Goal: Communication & Community: Answer question/provide support

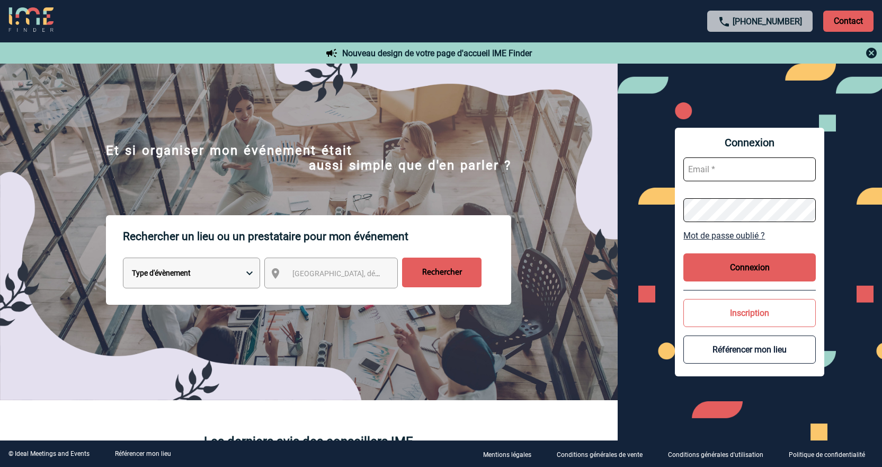
type input "cleborgne@ime-groupe.com"
click at [746, 271] on button "Connexion" at bounding box center [749, 267] width 132 height 28
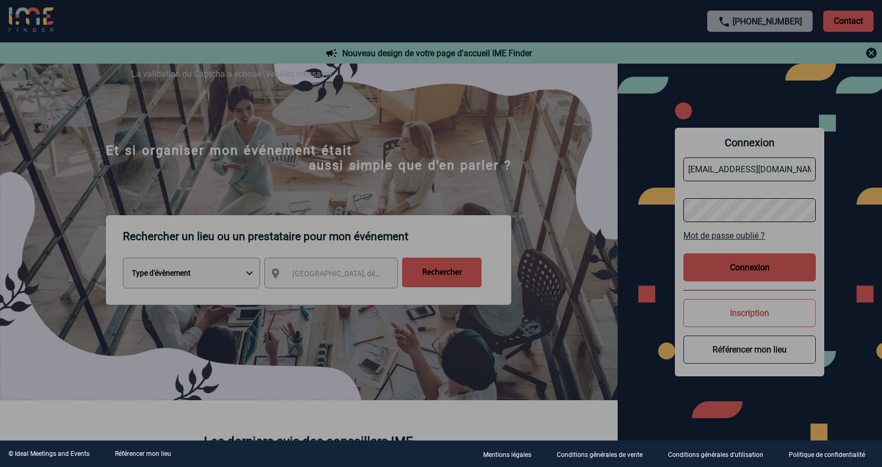
drag, startPoint x: 482, startPoint y: 33, endPoint x: 493, endPoint y: 30, distance: 11.2
click at [485, 23] on div at bounding box center [441, 233] width 882 height 467
click at [658, 122] on body "+33 1 45 72 07 14 Contact Contact Nouveau design de votre page d'accueil IME Fi…" at bounding box center [441, 233] width 882 height 467
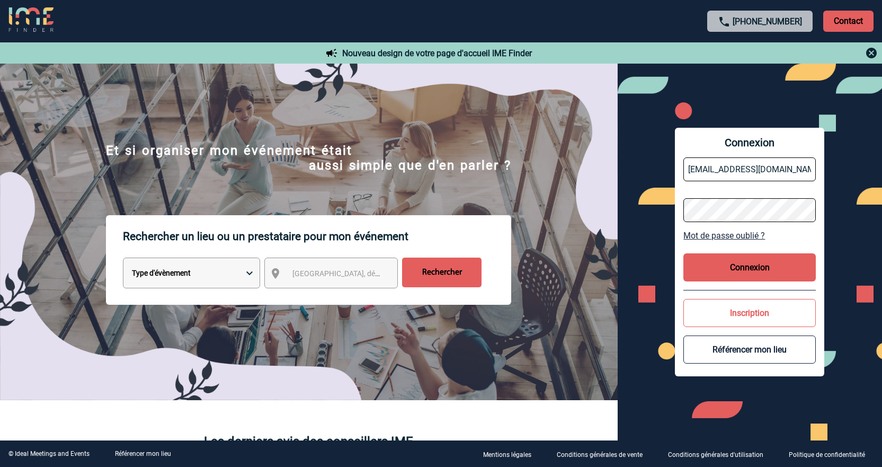
click at [745, 265] on button "Connexion" at bounding box center [749, 267] width 132 height 28
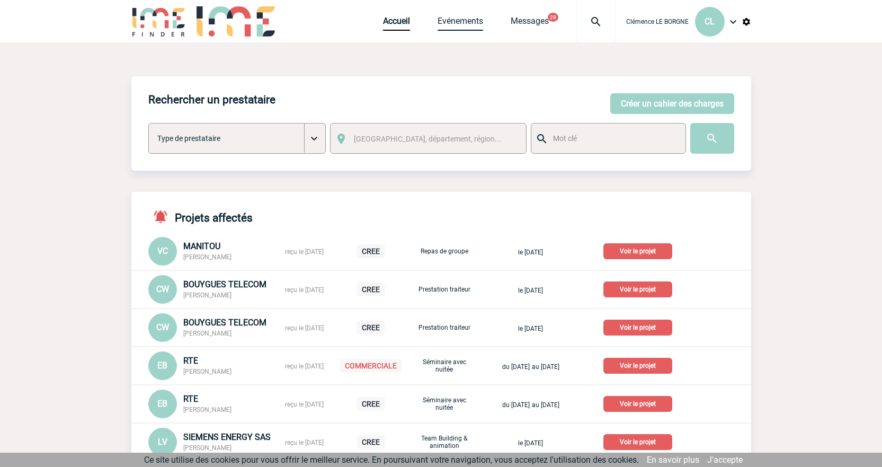
click at [463, 25] on link "Evénements" at bounding box center [460, 23] width 46 height 15
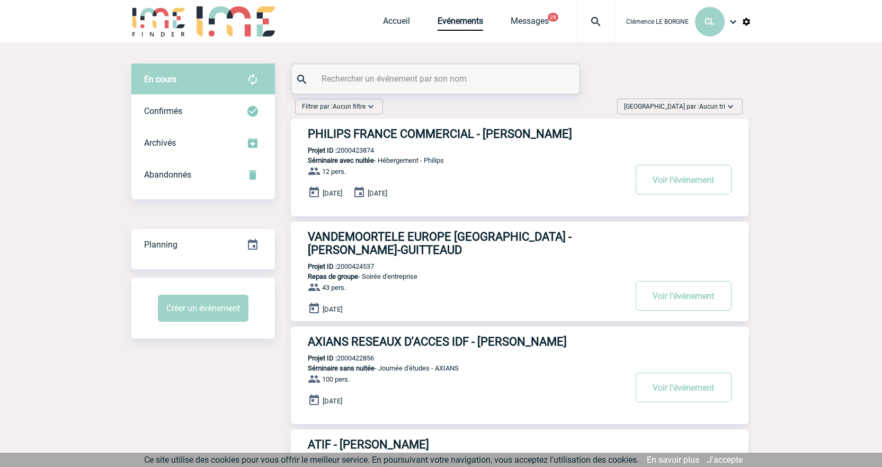
click at [403, 80] on input "text" at bounding box center [437, 78] width 236 height 15
paste input "2000425221"
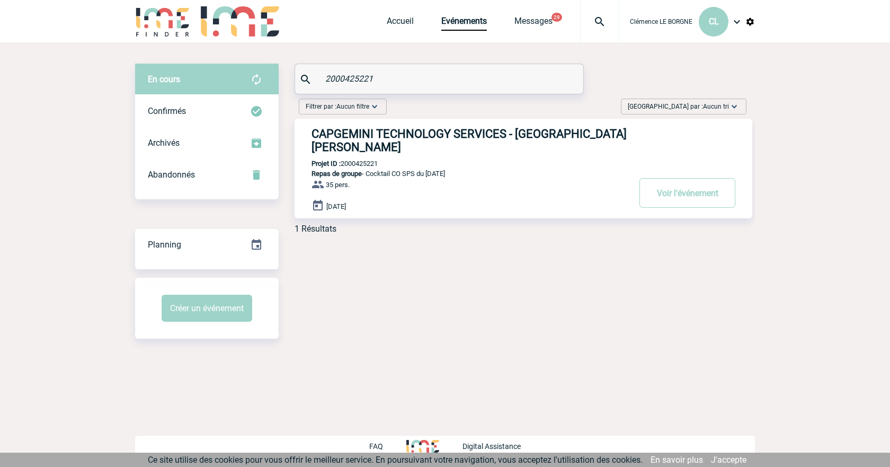
type input "2000425221"
click at [432, 148] on div "CAPGEMINI TECHNOLOGY SERVICES - Roxane MAZET Projet ID : 2000425221 Repas de gr…" at bounding box center [523, 169] width 458 height 100
click at [701, 179] on button "Voir l'événement" at bounding box center [687, 193] width 96 height 30
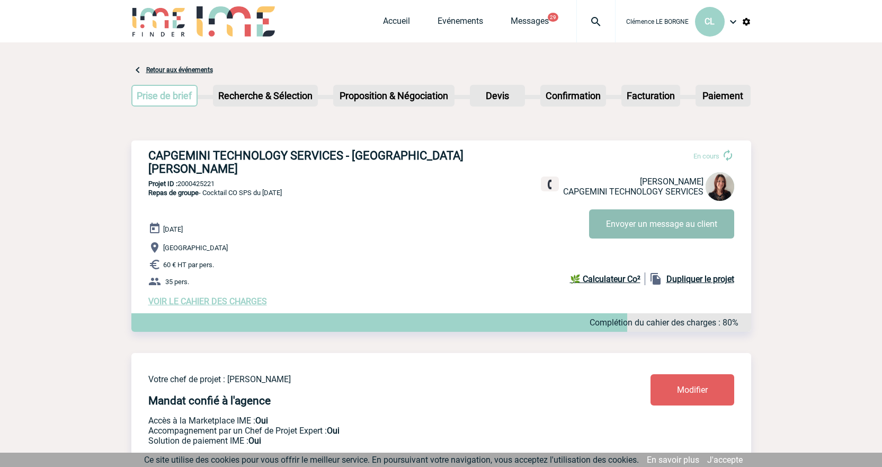
click at [647, 225] on button "Envoyer un message au client" at bounding box center [661, 223] width 145 height 29
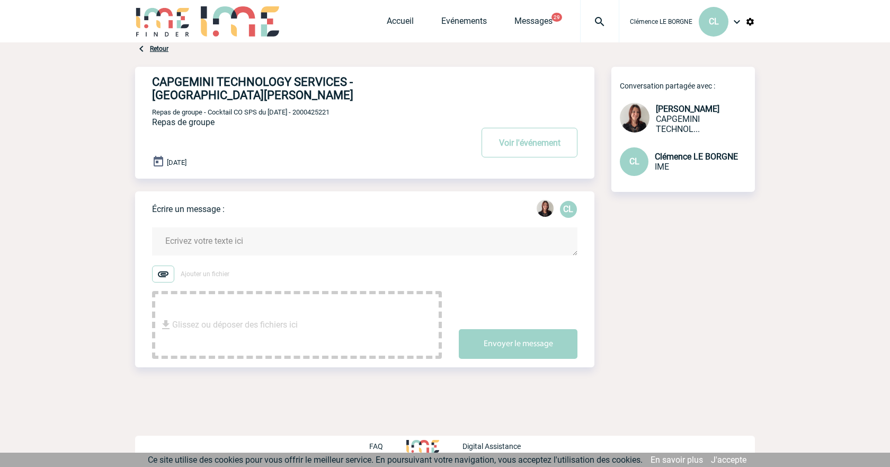
click at [163, 265] on img at bounding box center [163, 273] width 22 height 17
click at [0, 0] on input "Ajouter un fichier" at bounding box center [0, 0] width 0 height 0
click at [213, 305] on img at bounding box center [215, 311] width 13 height 13
click at [279, 313] on div "Présentation NIDA.pd..." at bounding box center [297, 327] width 290 height 73
drag, startPoint x: 187, startPoint y: 326, endPoint x: 200, endPoint y: 318, distance: 15.7
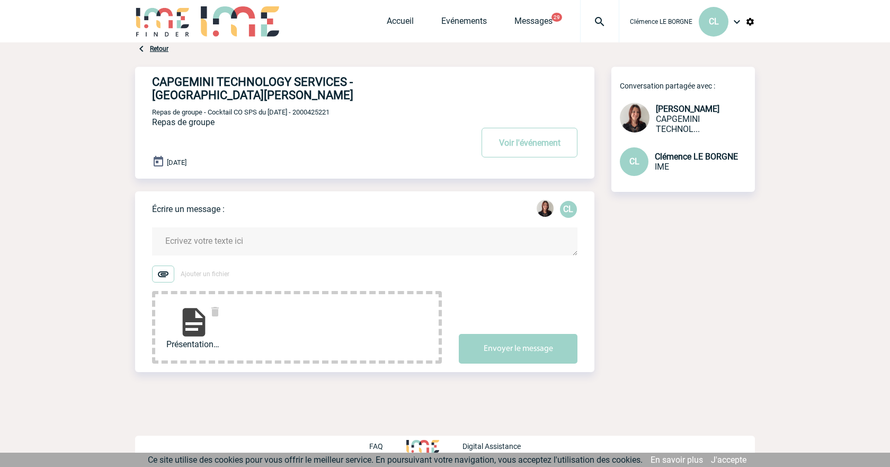
click at [189, 326] on img at bounding box center [194, 322] width 34 height 34
click at [219, 305] on img at bounding box center [215, 311] width 13 height 13
click at [218, 305] on img at bounding box center [215, 311] width 13 height 13
click at [163, 265] on img at bounding box center [163, 273] width 22 height 17
click at [0, 0] on input "Ajouter un fichier" at bounding box center [0, 0] width 0 height 0
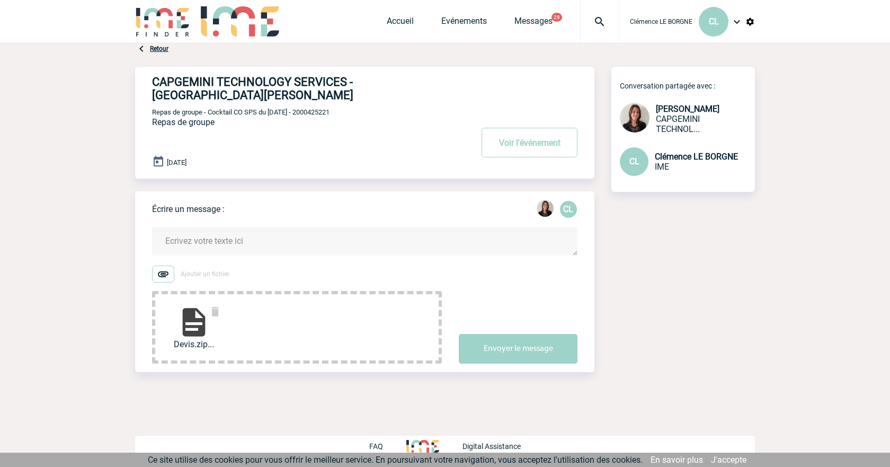
click at [190, 311] on img at bounding box center [194, 322] width 34 height 34
drag, startPoint x: 513, startPoint y: 336, endPoint x: 505, endPoint y: 337, distance: 8.0
click at [513, 336] on button "Envoyer le message" at bounding box center [518, 349] width 119 height 30
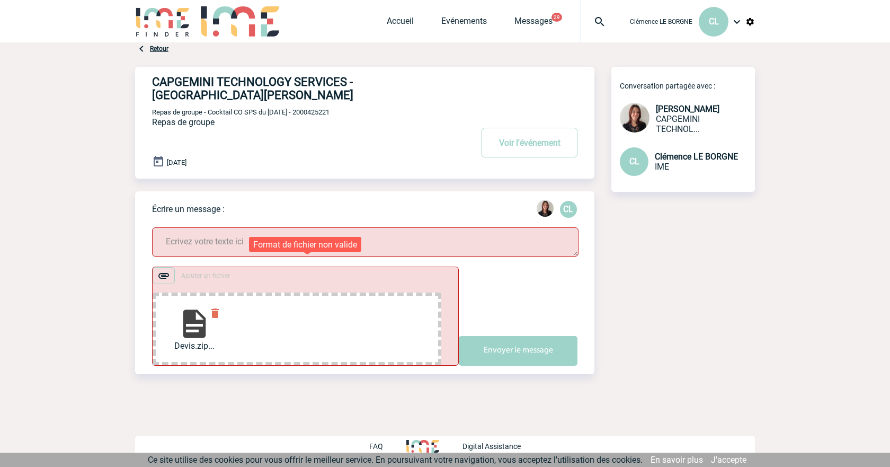
click at [214, 307] on img at bounding box center [215, 313] width 13 height 13
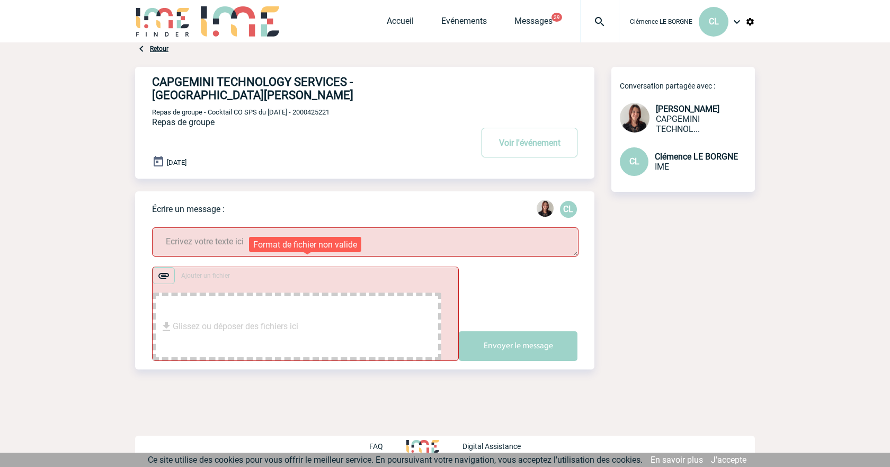
click at [477, 270] on div "Ajouter un fichier Glissez ou déposer des fichiers ici Envoyer le message" at bounding box center [373, 313] width 442 height 94
click at [411, 234] on textarea at bounding box center [365, 241] width 426 height 29
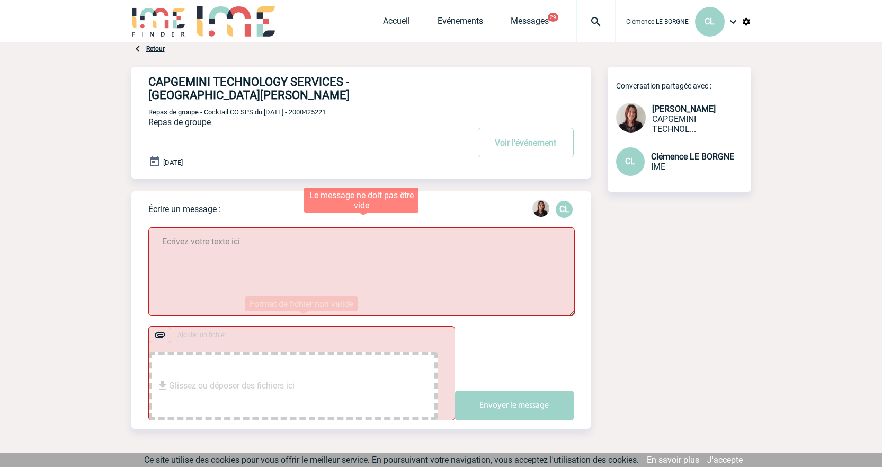
click at [174, 243] on textarea at bounding box center [361, 271] width 426 height 88
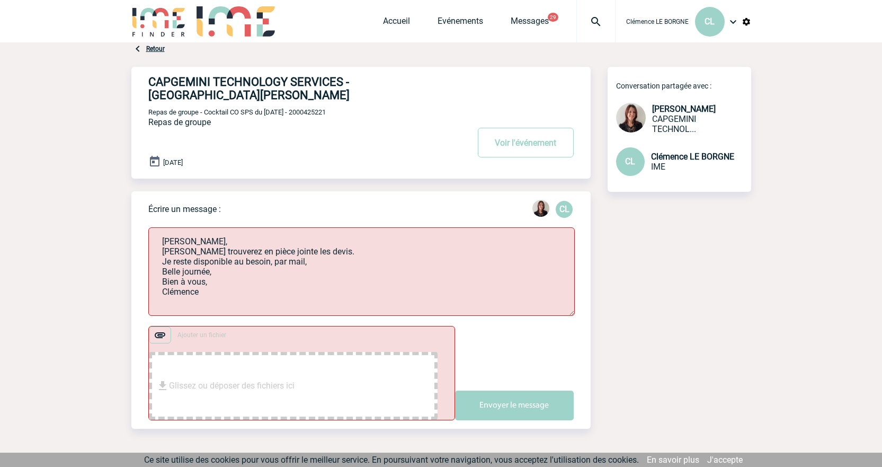
type textarea "Roxane, Vos trouverez en pièce jointe les devis. Je reste disponible au besoin,…"
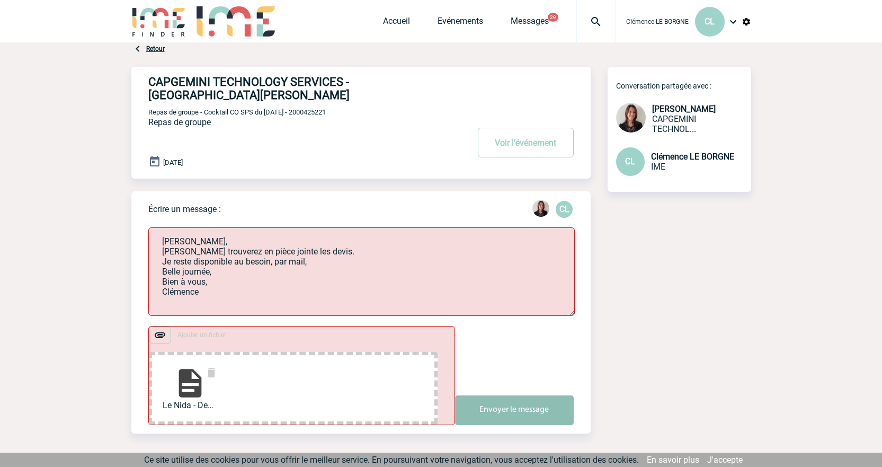
click at [487, 398] on button "Envoyer le message" at bounding box center [514, 410] width 119 height 30
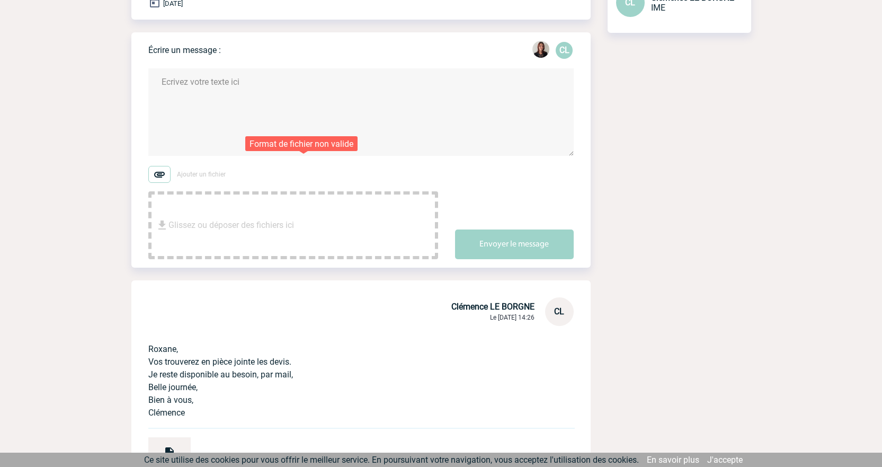
scroll to position [140, 0]
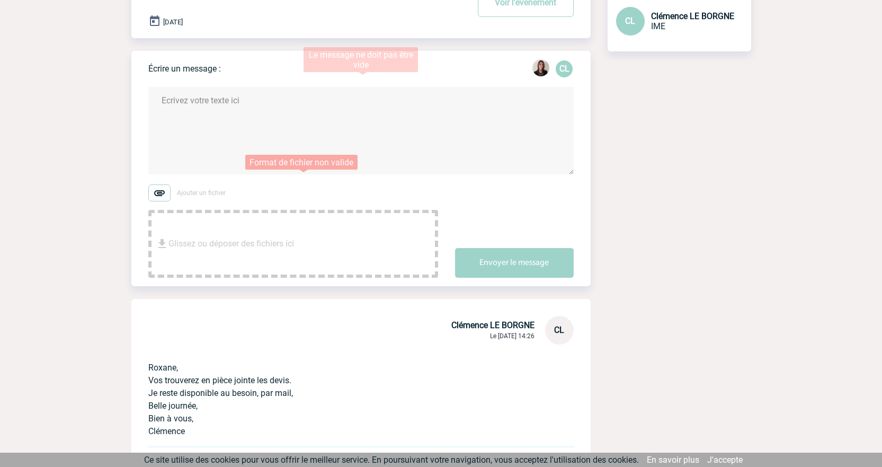
click at [184, 118] on textarea at bounding box center [360, 130] width 425 height 87
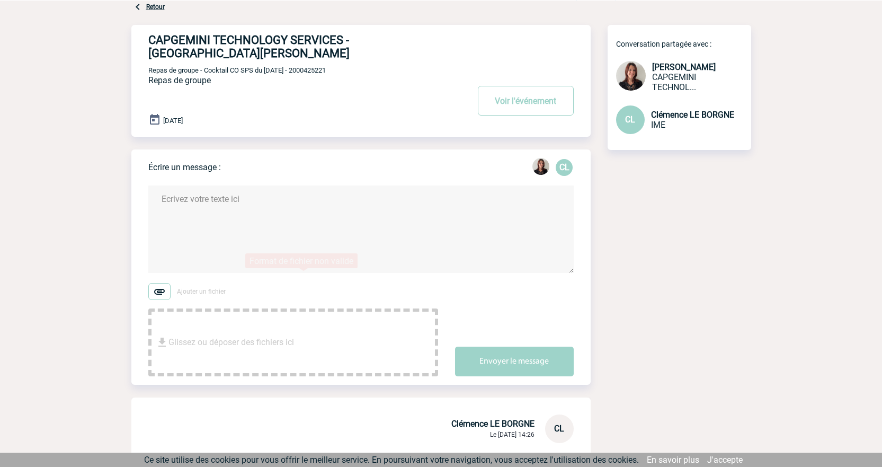
scroll to position [34, 0]
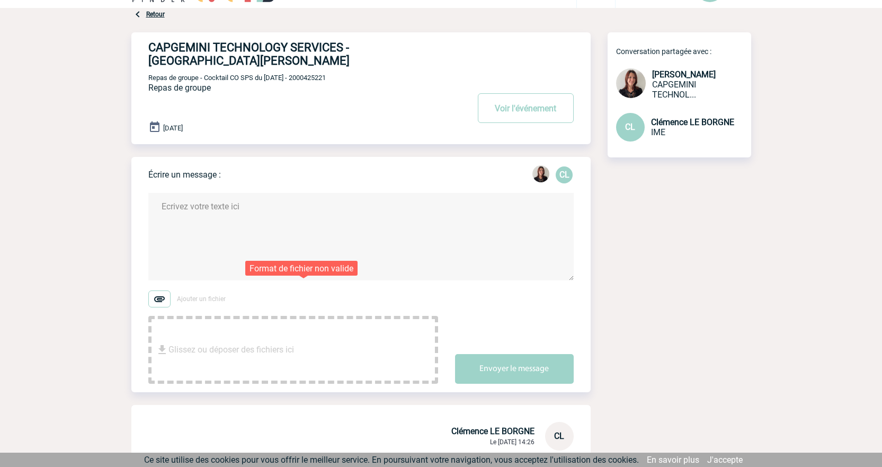
click at [195, 334] on span "Glissez ou déposer des fichiers ici" at bounding box center [230, 349] width 125 height 53
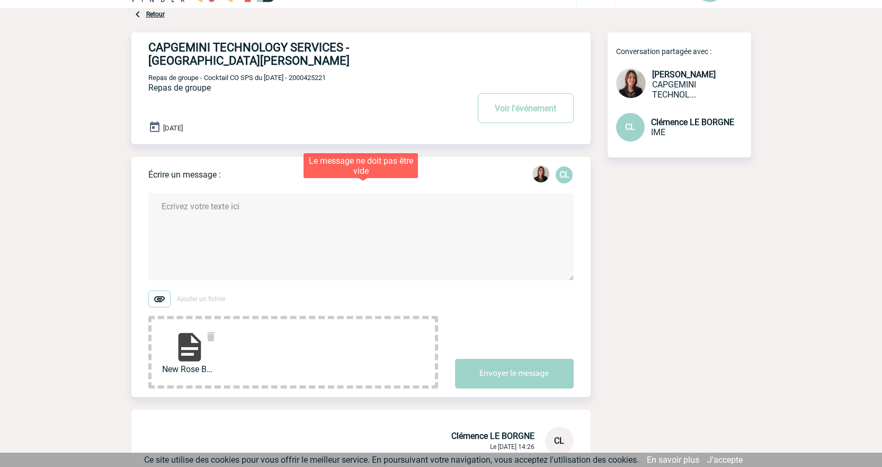
click at [202, 218] on textarea at bounding box center [360, 236] width 425 height 87
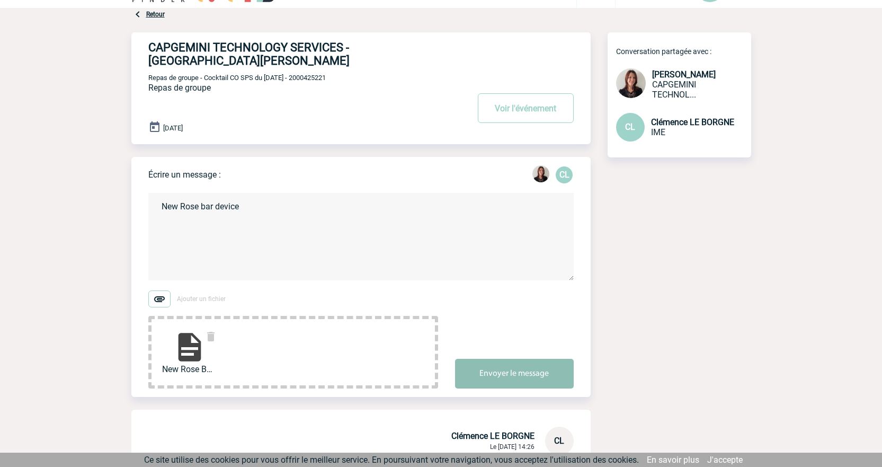
click at [495, 358] on button "Envoyer le message" at bounding box center [514, 373] width 119 height 30
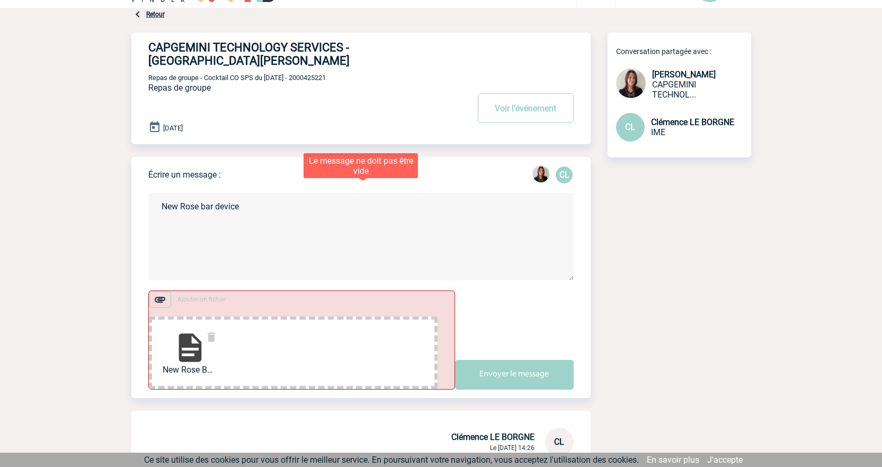
click at [243, 196] on textarea "New Rose bar device" at bounding box center [360, 236] width 425 height 87
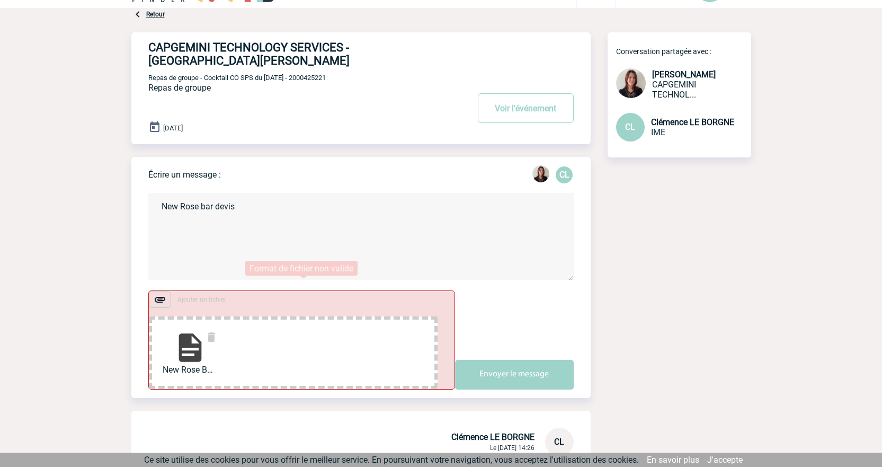
type textarea "New Rose bar devis"
click at [361, 346] on div "New Rose Bar devis.p..." at bounding box center [293, 352] width 289 height 73
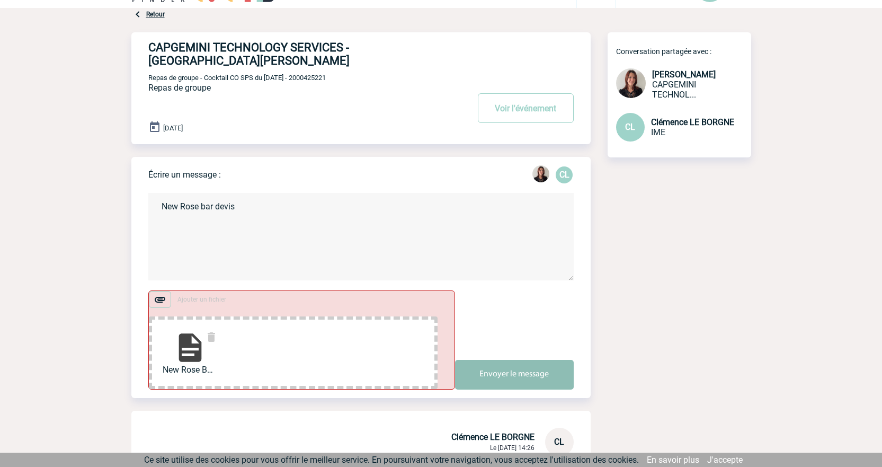
click at [505, 364] on button "Envoyer le message" at bounding box center [514, 375] width 119 height 30
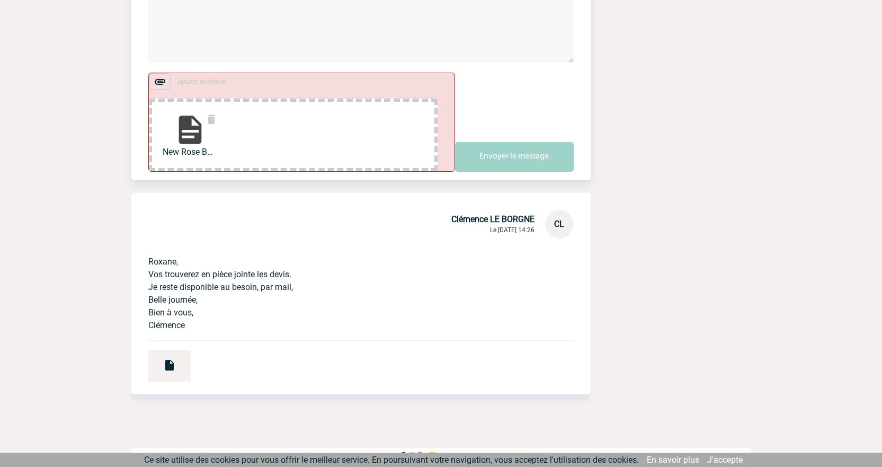
scroll to position [40, 0]
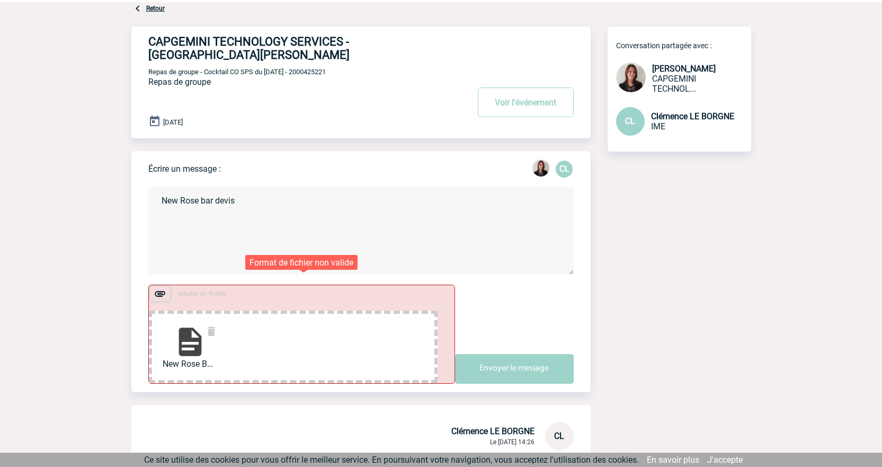
click at [194, 340] on img at bounding box center [190, 342] width 34 height 34
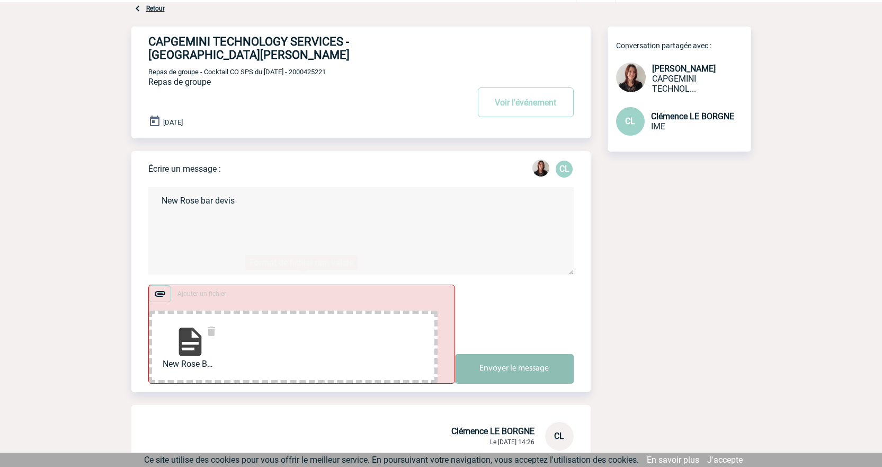
click at [502, 355] on button "Envoyer le message" at bounding box center [514, 369] width 119 height 30
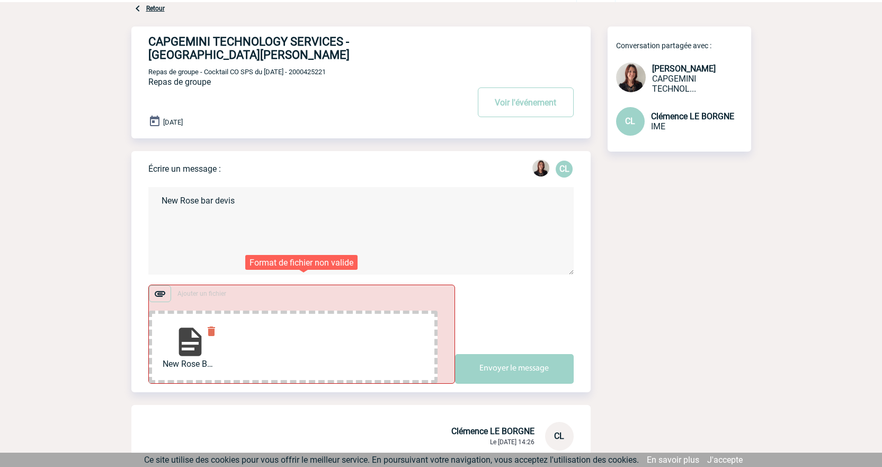
click at [213, 325] on img at bounding box center [211, 331] width 13 height 13
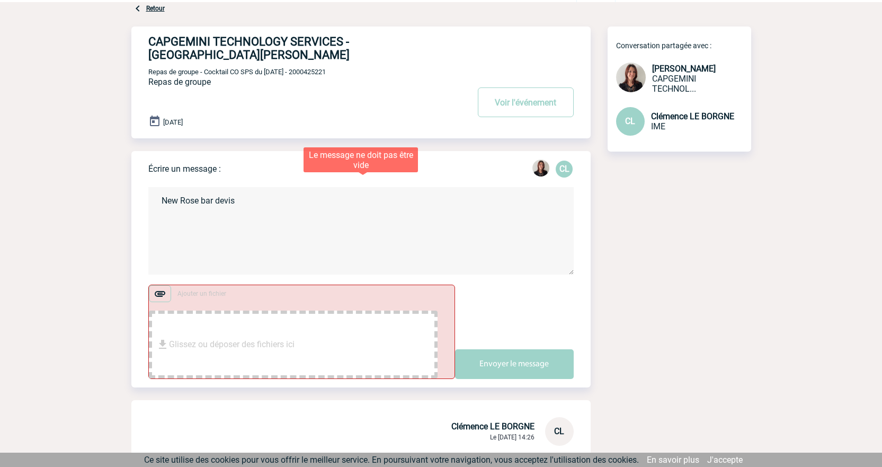
drag, startPoint x: 246, startPoint y: 200, endPoint x: 128, endPoint y: 193, distance: 118.3
click at [128, 193] on body "Clémence LE BORGNE CL Accueil Evénements" at bounding box center [441, 323] width 882 height 726
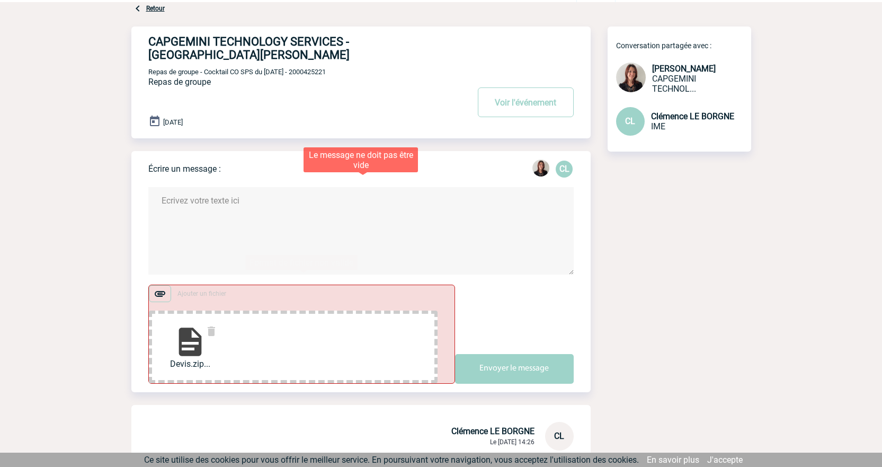
click at [275, 226] on textarea at bounding box center [360, 230] width 425 height 87
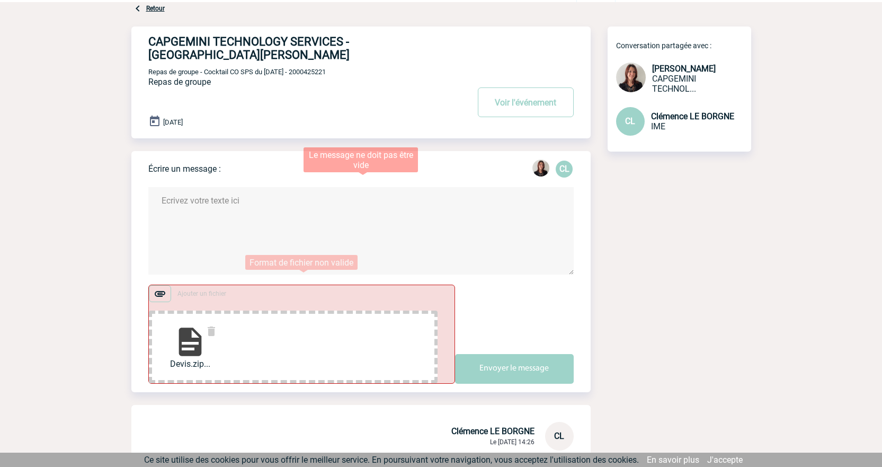
click at [252, 338] on div "Devis.zip..." at bounding box center [293, 346] width 289 height 73
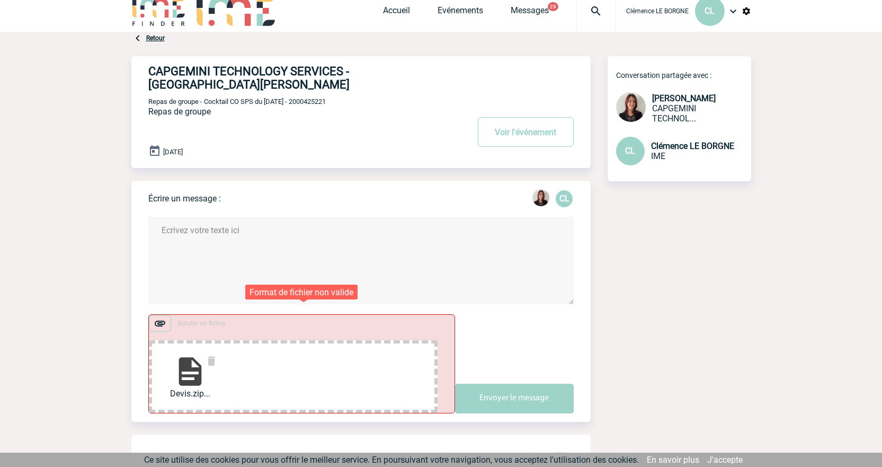
scroll to position [0, 0]
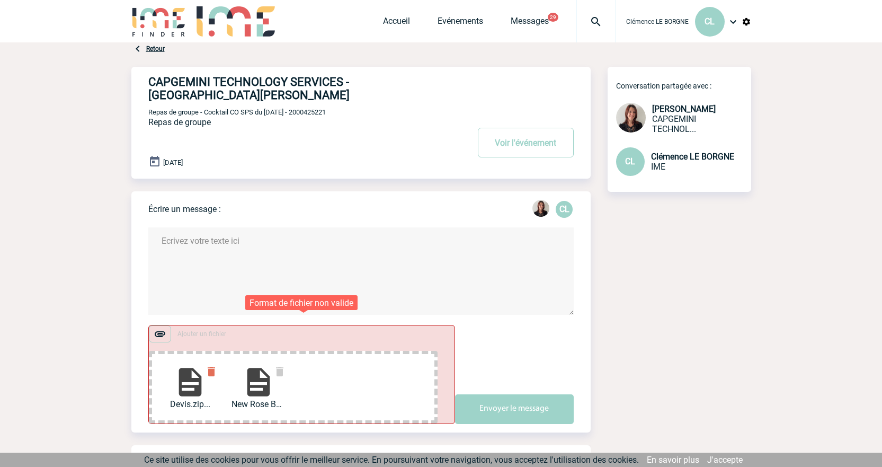
click at [211, 365] on img at bounding box center [211, 371] width 13 height 13
click at [215, 365] on img at bounding box center [211, 371] width 13 height 13
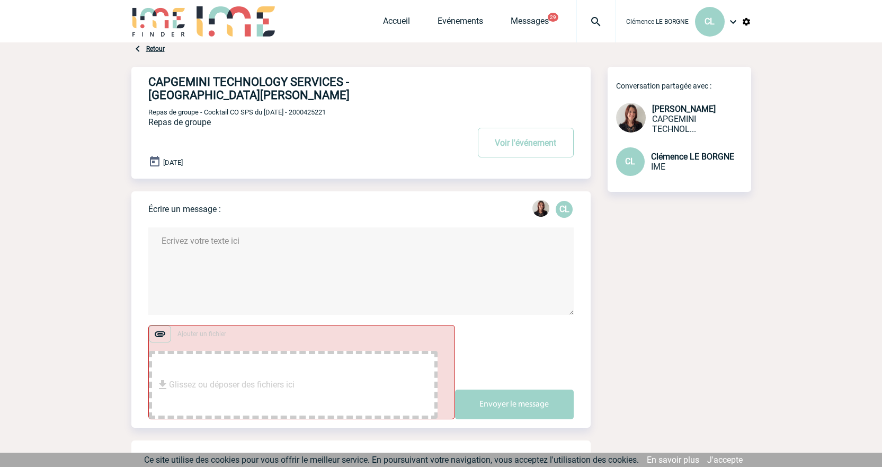
click at [153, 47] on link "Retour" at bounding box center [155, 48] width 19 height 7
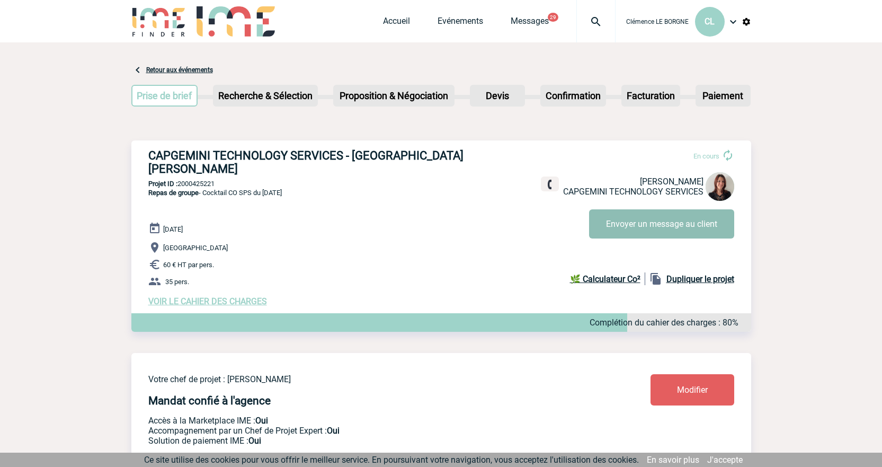
click at [619, 220] on button "Envoyer un message au client" at bounding box center [661, 223] width 145 height 29
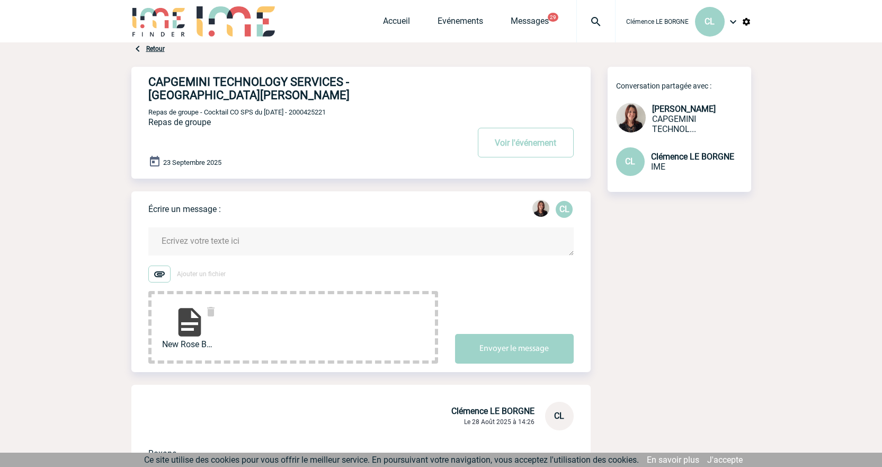
click at [184, 227] on textarea at bounding box center [360, 241] width 425 height 28
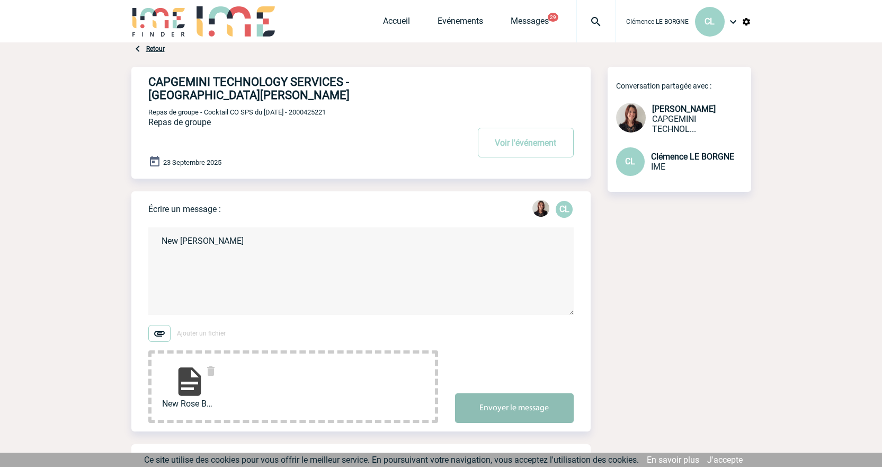
click at [509, 402] on button "Envoyer le message" at bounding box center [514, 408] width 119 height 30
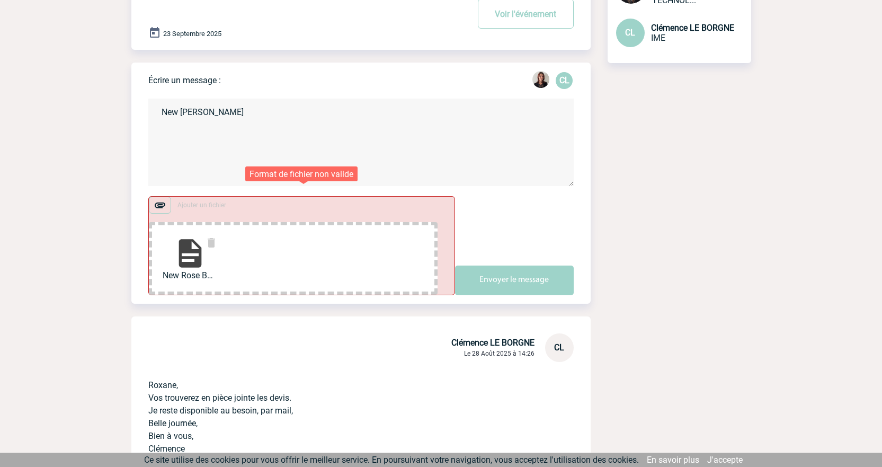
scroll to position [252, 0]
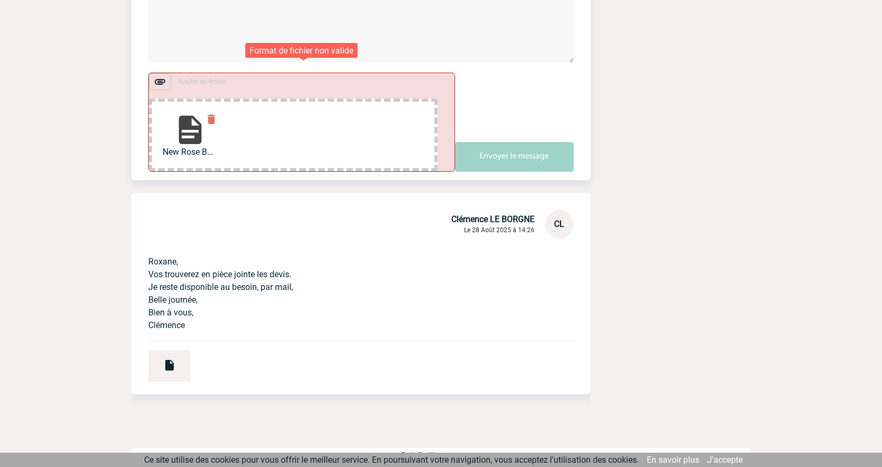
click at [210, 113] on img at bounding box center [211, 119] width 13 height 13
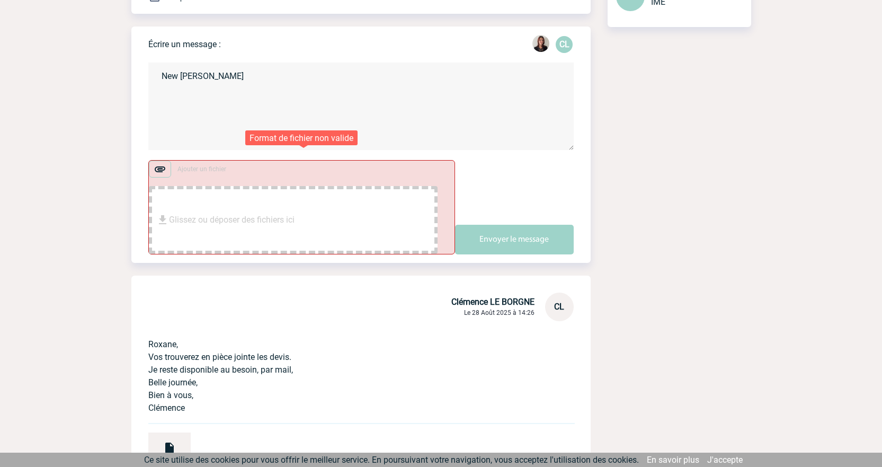
scroll to position [35, 0]
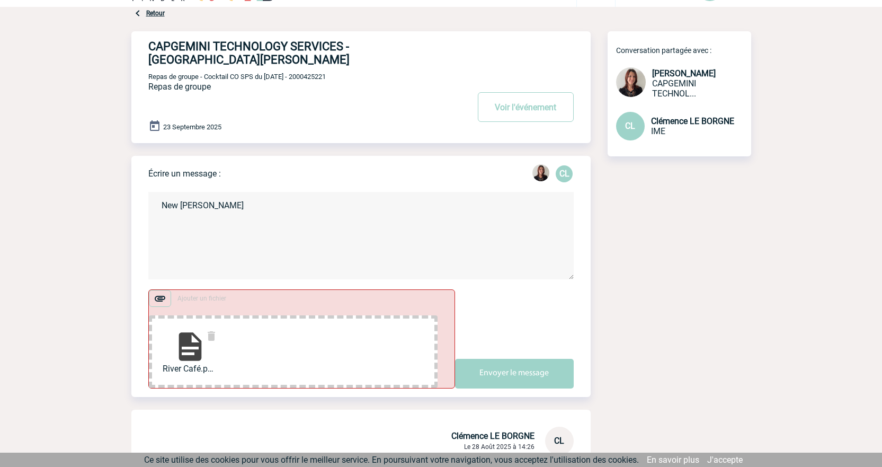
drag, startPoint x: 200, startPoint y: 193, endPoint x: 120, endPoint y: 202, distance: 80.5
click at [120, 202] on body "Clémence LE BORGNE CL Accueil Evénements" at bounding box center [441, 330] width 882 height 731
type textarea "River Café"
drag, startPoint x: 506, startPoint y: 318, endPoint x: 384, endPoint y: 292, distance: 124.9
click at [506, 317] on div "Ajouter un fichier River Café.pdf... Envoyer le message" at bounding box center [369, 338] width 442 height 99
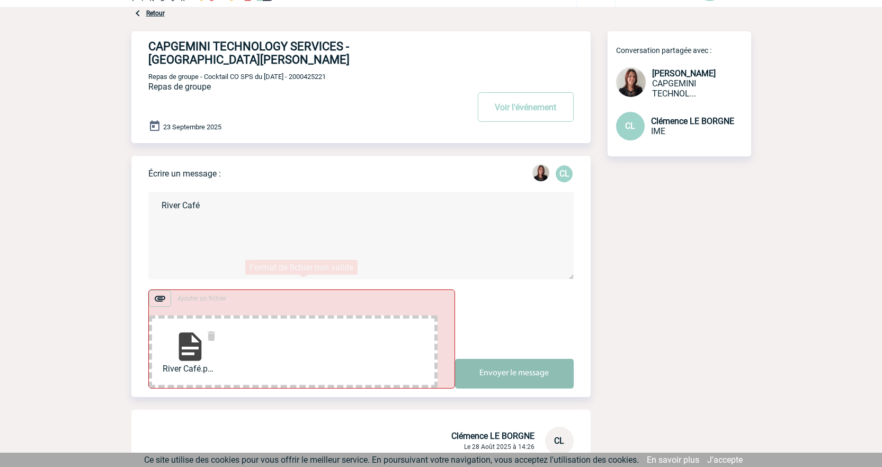
click at [525, 358] on button "Envoyer le message" at bounding box center [514, 373] width 119 height 30
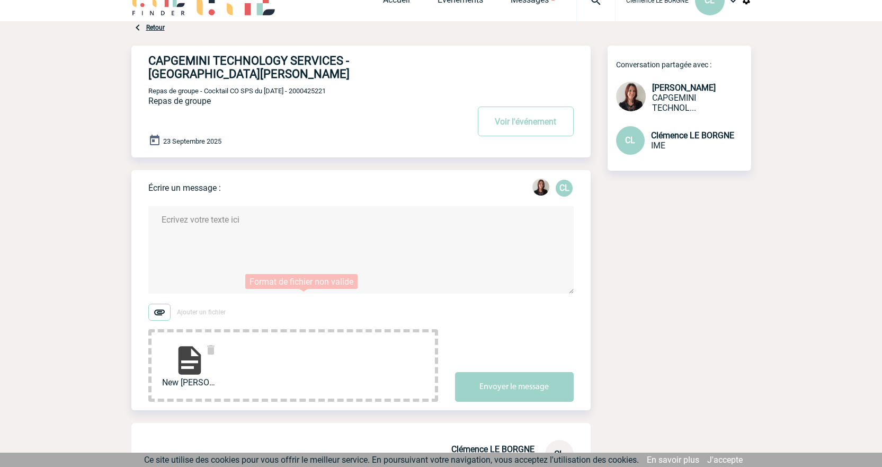
scroll to position [0, 0]
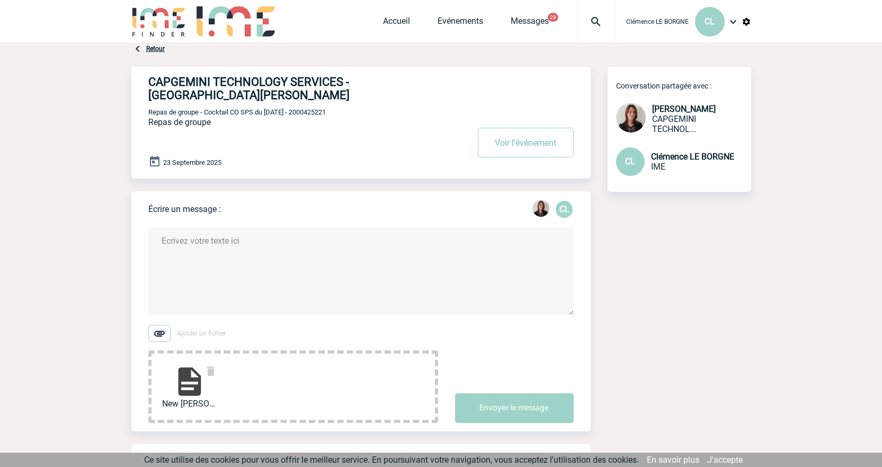
click at [213, 245] on textarea at bounding box center [360, 270] width 425 height 87
type textarea "New Rose bar café"
click at [520, 393] on button "Envoyer le message" at bounding box center [514, 408] width 119 height 30
